Goal: Transaction & Acquisition: Purchase product/service

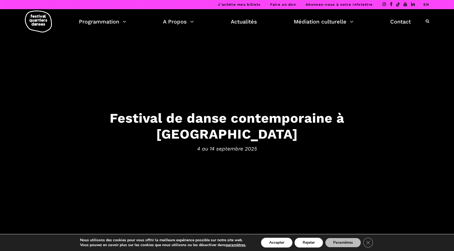
click at [426, 5] on link "EN" at bounding box center [427, 4] width 6 height 4
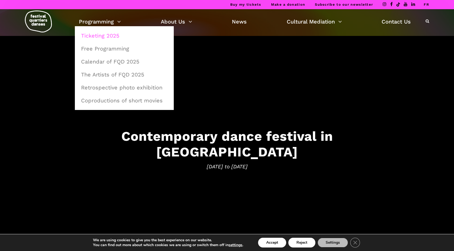
click at [105, 38] on link "Ticketing 2025" at bounding box center [124, 35] width 93 height 12
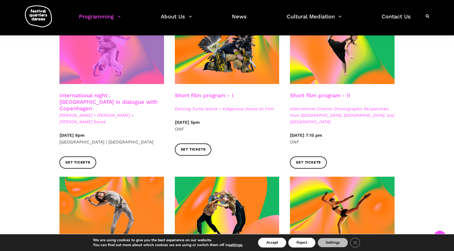
scroll to position [319, 0]
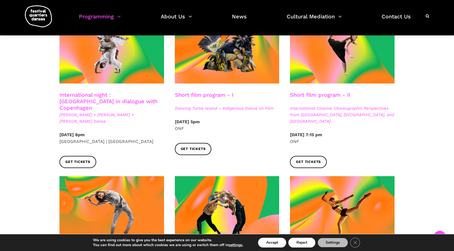
click at [338, 105] on span "International Cinema: Choreographic Perspectives from [GEOGRAPHIC_DATA], [GEOGR…" at bounding box center [342, 114] width 105 height 19
click at [317, 159] on span "Get tickets" at bounding box center [308, 162] width 25 height 6
